Goal: Information Seeking & Learning: Learn about a topic

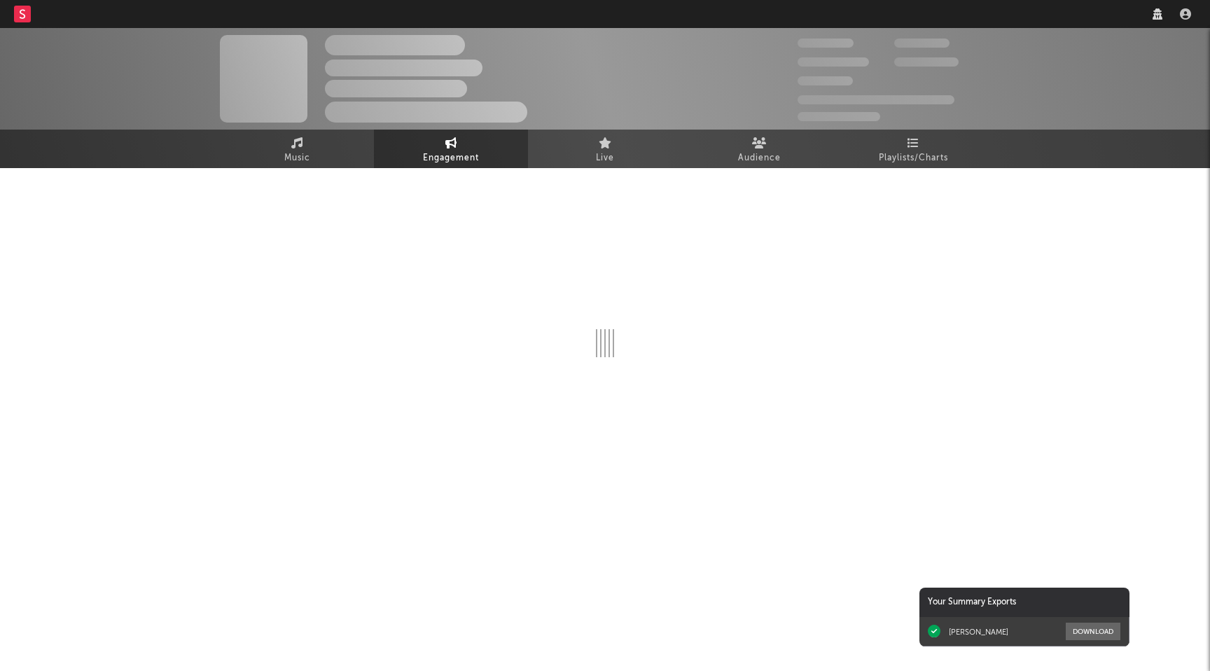
select select "1w"
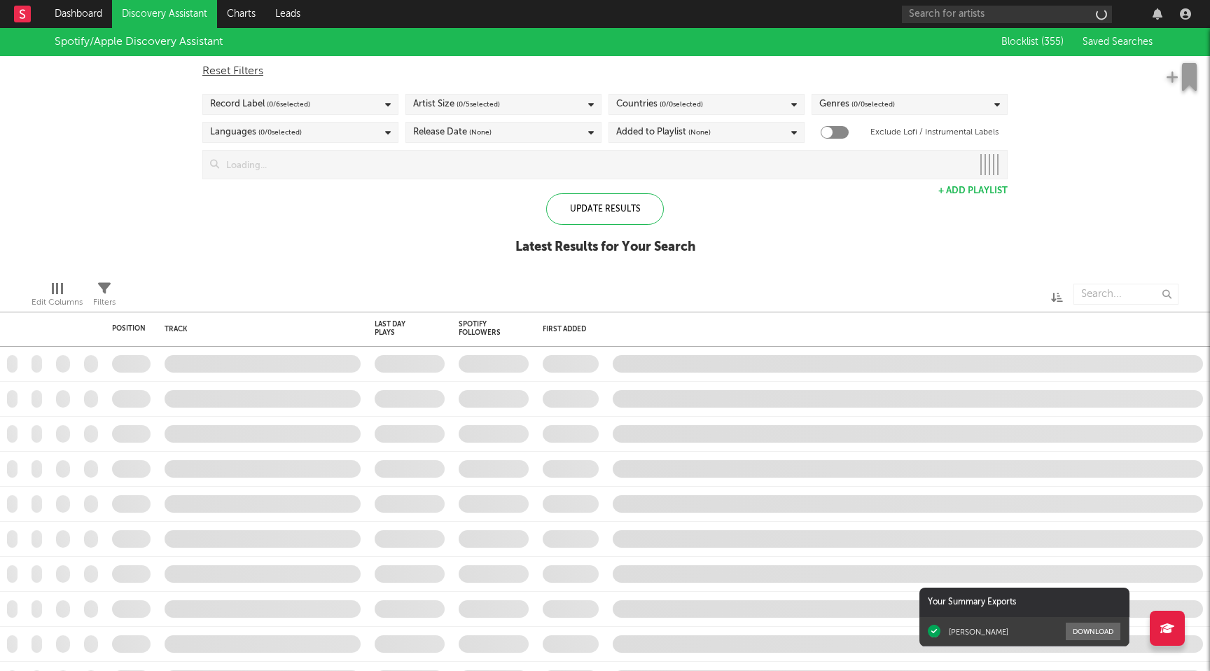
click at [998, 3] on div at bounding box center [1049, 14] width 294 height 28
click at [994, 13] on input "text" at bounding box center [1007, 15] width 210 height 18
type input "amble"
checkbox input "true"
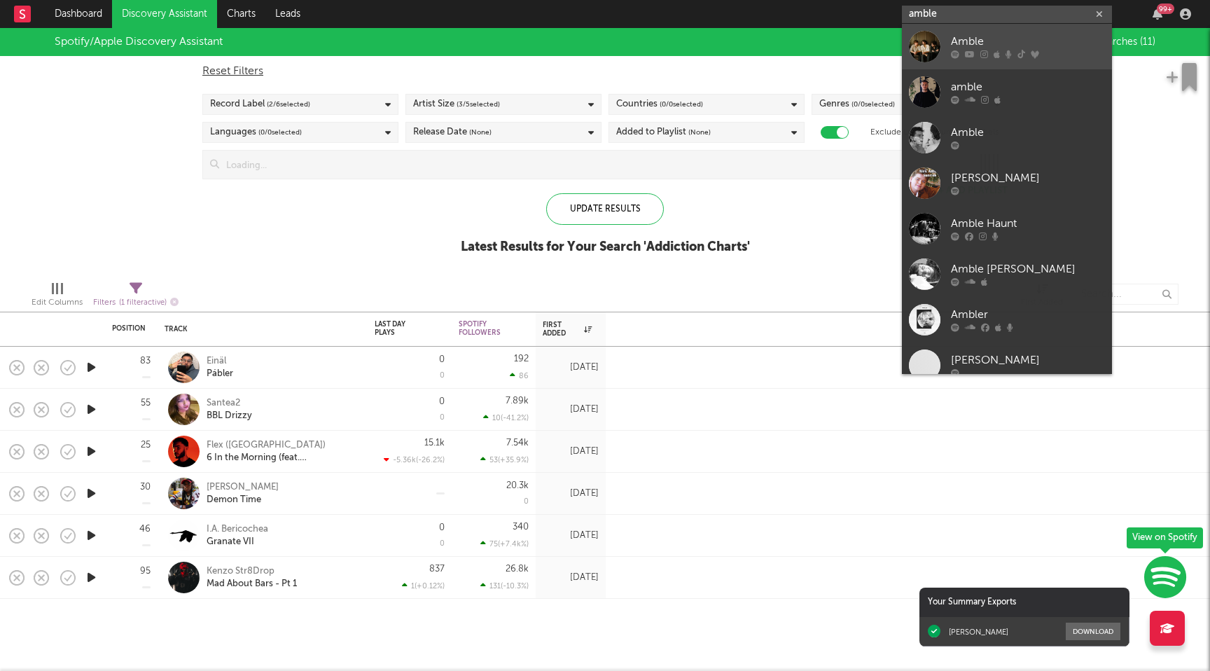
type input "amble"
click at [1002, 42] on div "Amble" at bounding box center [1028, 42] width 154 height 17
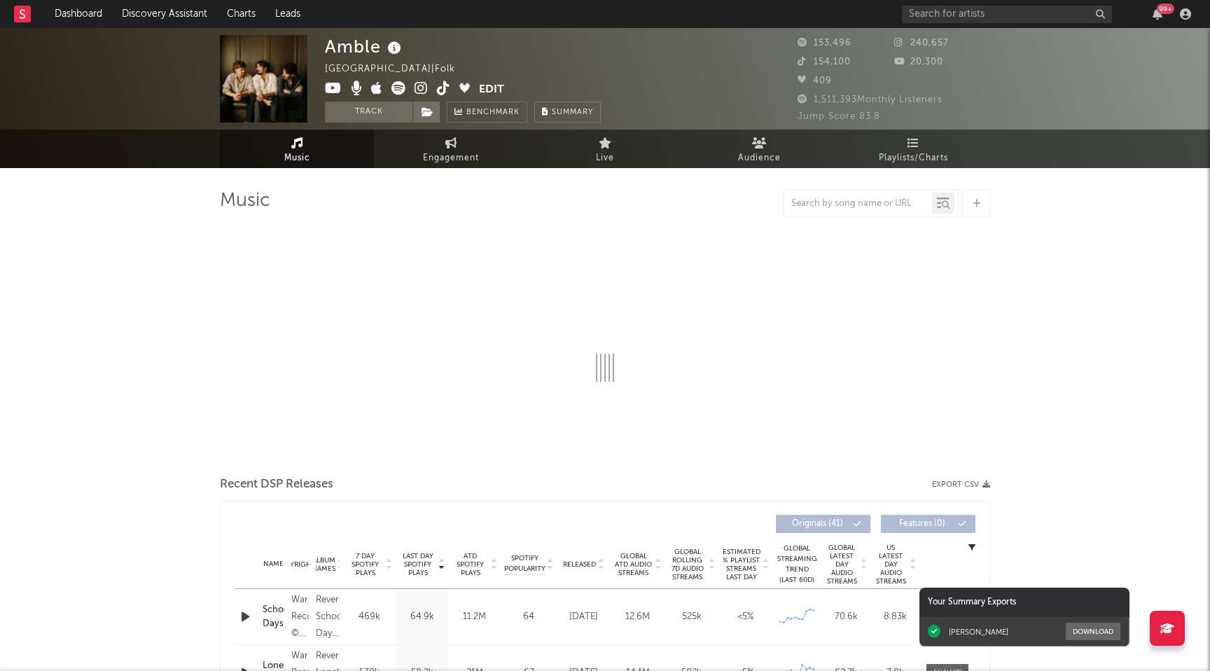
select select "6m"
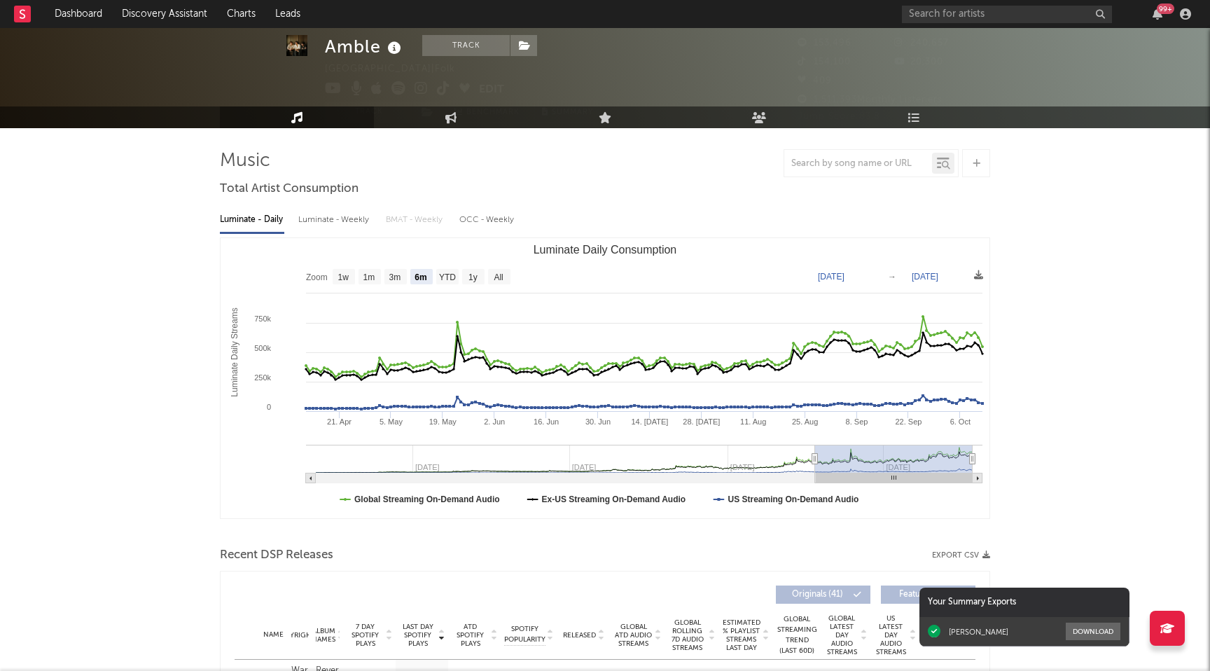
scroll to position [49, 0]
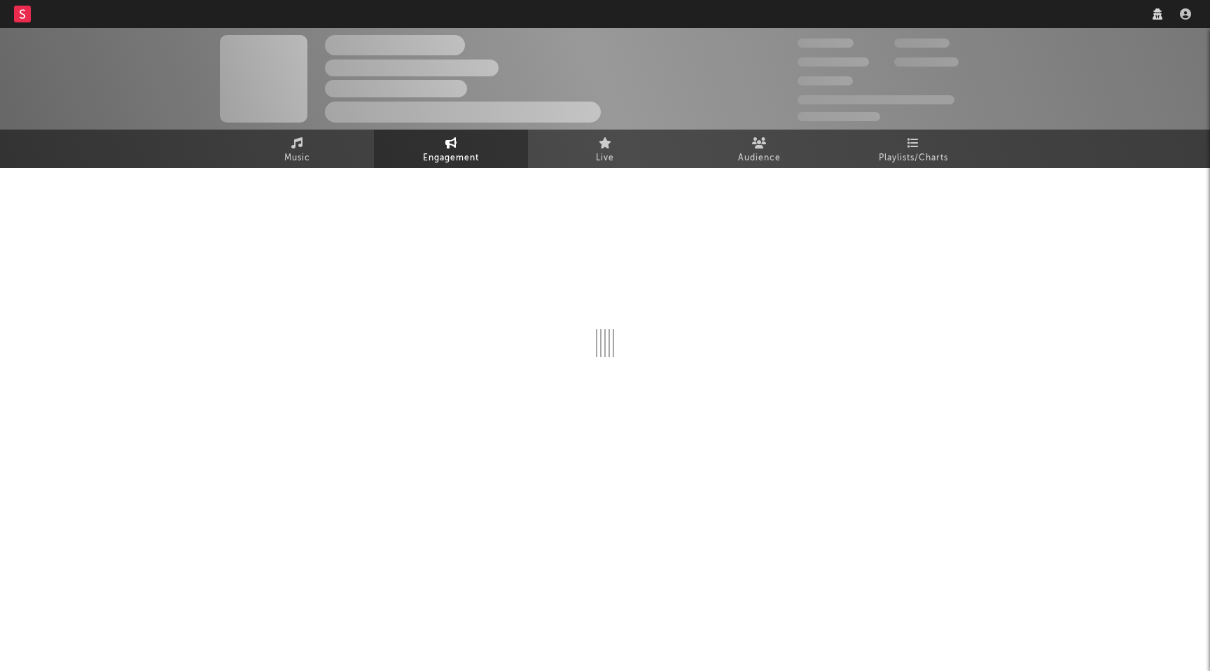
select select "1w"
